Goal: Find specific page/section: Find specific page/section

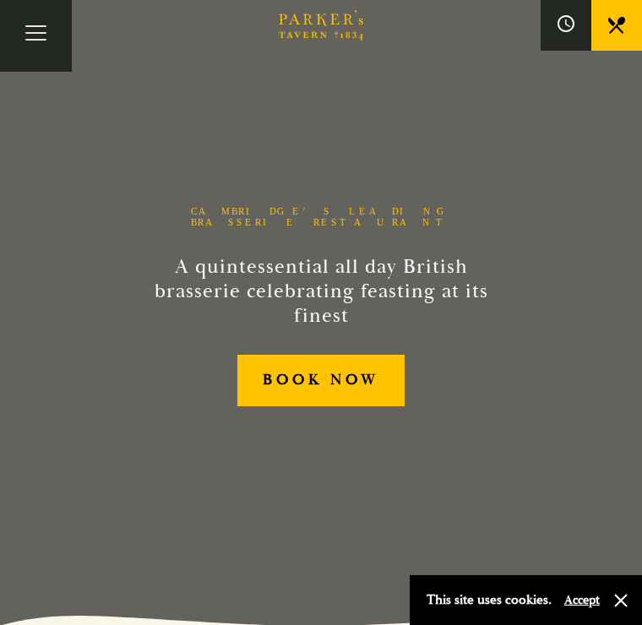
click at [565, 524] on div "Cambridge’s Leading Brasserie Restaurant A quintessential all day British brass…" at bounding box center [321, 312] width 506 height 625
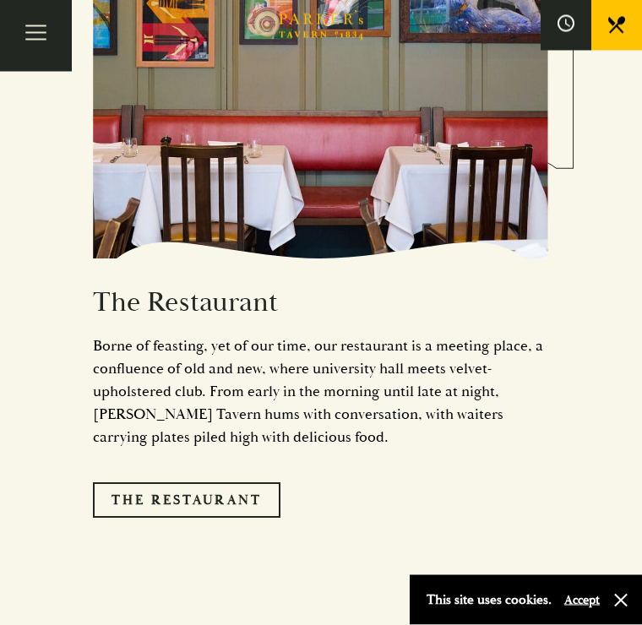
scroll to position [1952, 0]
click at [246, 507] on link "The Restaurant" at bounding box center [186, 499] width 187 height 35
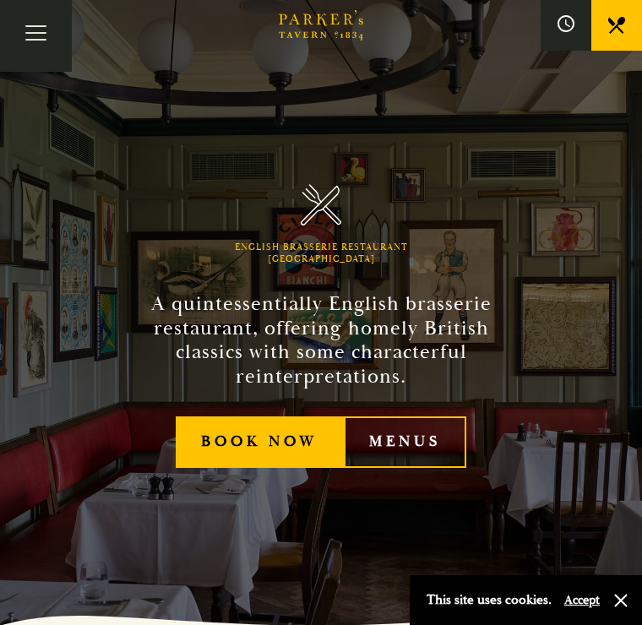
click at [441, 454] on link "Menus" at bounding box center [405, 441] width 122 height 51
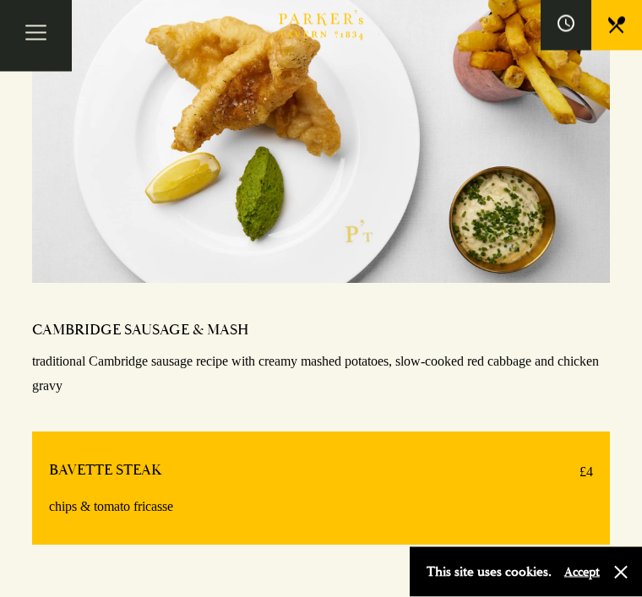
scroll to position [1756, 0]
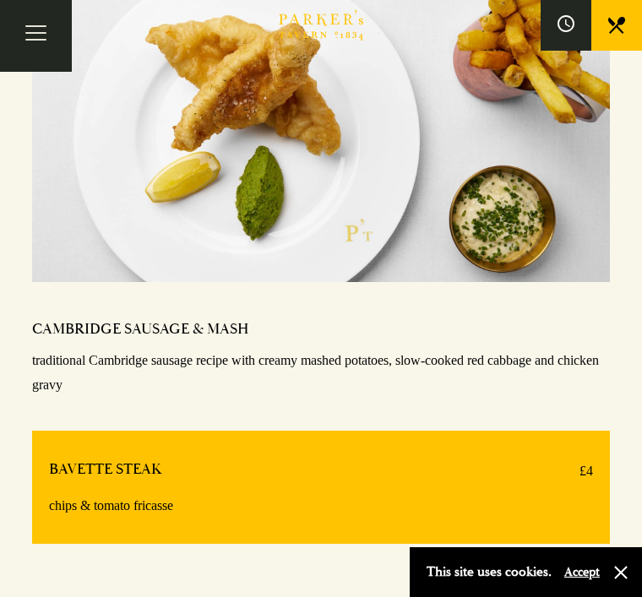
click at [153, 468] on h4 "BAVETTE STEAK" at bounding box center [105, 471] width 112 height 24
click at [113, 468] on h4 "BAVETTE STEAK" at bounding box center [105, 471] width 112 height 24
click at [502, 494] on p "chips & tomato fricasse" at bounding box center [321, 506] width 544 height 24
click at [478, 466] on div "BAVETTE STEAK £4" at bounding box center [321, 471] width 544 height 24
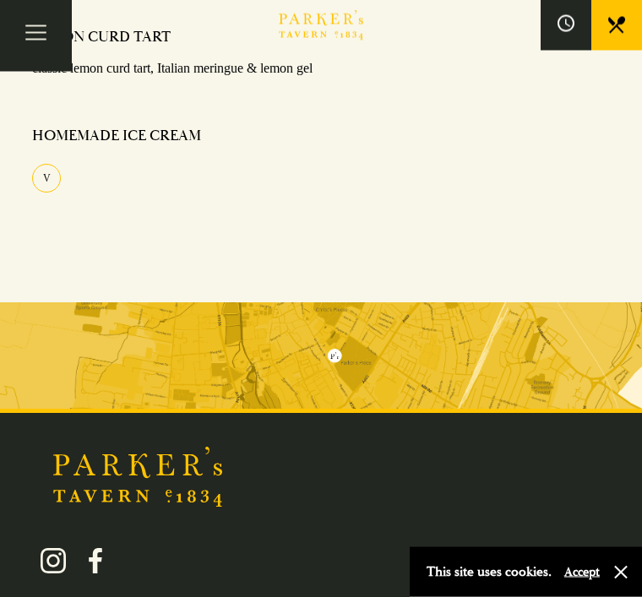
scroll to position [2879, 0]
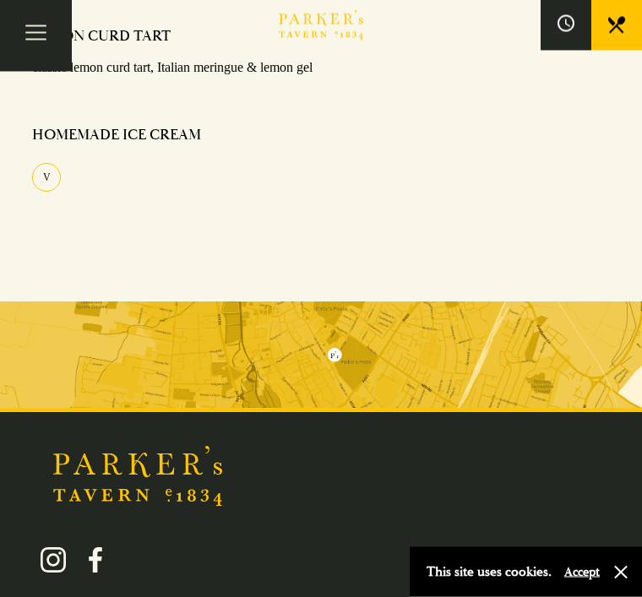
click at [379, 360] on img at bounding box center [321, 355] width 642 height 106
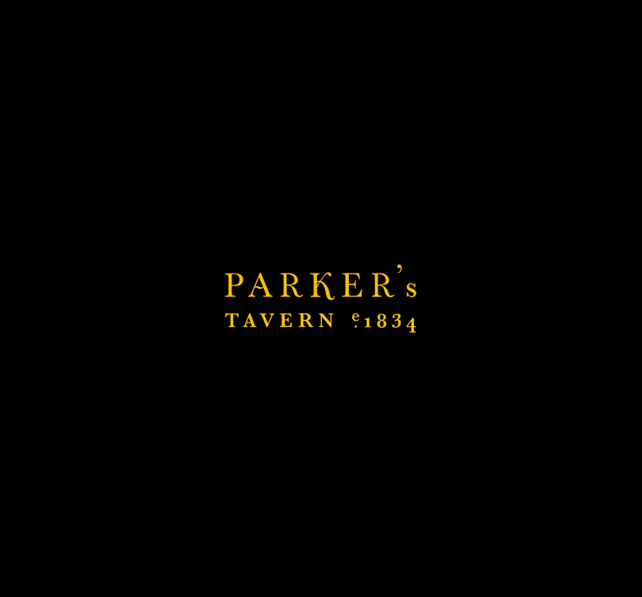
scroll to position [2934, 0]
